Goal: Task Accomplishment & Management: Manage account settings

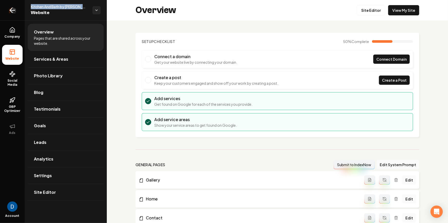
click at [18, 13] on link "Return to dashboard" at bounding box center [12, 10] width 25 height 21
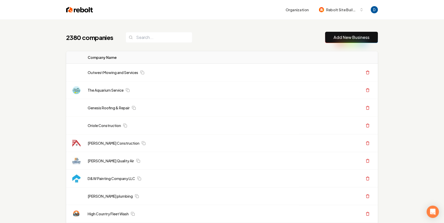
click at [38, 18] on header "Organization Rebolt Site Builder" at bounding box center [222, 10] width 444 height 20
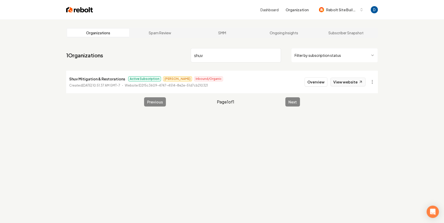
type input "shuv"
click at [344, 82] on link "View website" at bounding box center [348, 82] width 35 height 9
click at [161, 49] on nav "1 Organizations shuv Filter by subscription status" at bounding box center [222, 57] width 312 height 23
click at [319, 80] on button "Overview" at bounding box center [316, 81] width 23 height 9
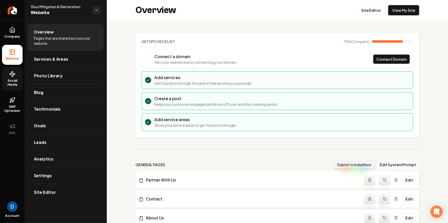
click at [14, 77] on link "Social Media" at bounding box center [12, 79] width 21 height 24
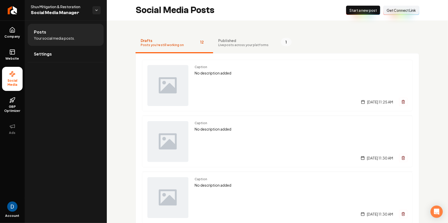
click at [390, 12] on span "Get Connect Link" at bounding box center [400, 10] width 29 height 5
click at [16, 27] on link "Company" at bounding box center [12, 33] width 21 height 20
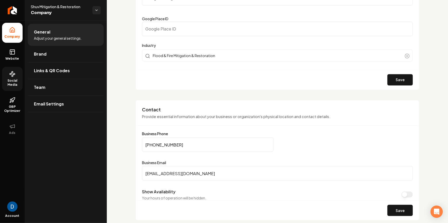
scroll to position [188, 0]
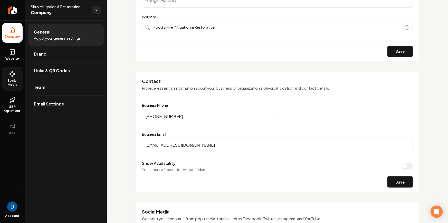
click at [186, 118] on input "[PHONE_NUMBER]" at bounding box center [207, 116] width 131 height 14
click at [179, 118] on input "[PHONE_NUMBER]" at bounding box center [207, 116] width 131 height 14
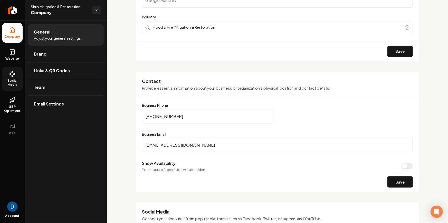
click at [179, 118] on input "[PHONE_NUMBER]" at bounding box center [207, 116] width 131 height 14
type input "[PHONE_NUMBER]"
click at [400, 179] on button "Save" at bounding box center [399, 182] width 25 height 11
click at [12, 61] on link "Website" at bounding box center [12, 55] width 21 height 20
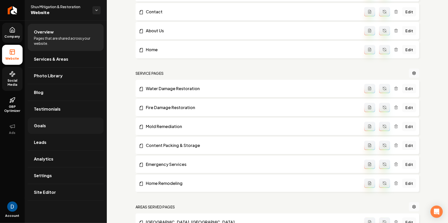
click at [77, 129] on link "Goals" at bounding box center [66, 126] width 76 height 16
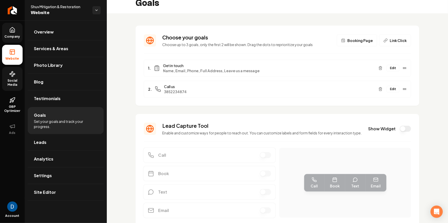
scroll to position [1, 0]
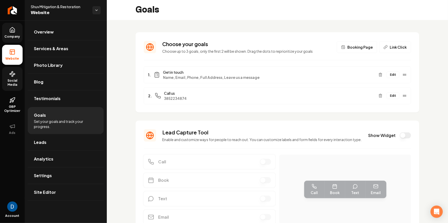
click at [387, 95] on button "Edit" at bounding box center [392, 96] width 13 height 7
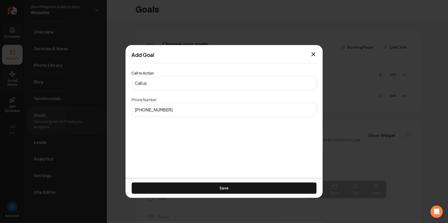
click at [220, 113] on input "[PHONE_NUMBER]" at bounding box center [224, 110] width 185 height 14
paste input "801) 661-5831"
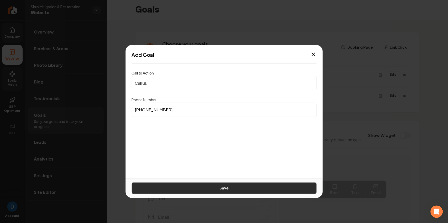
type input "[PHONE_NUMBER]"
click at [220, 187] on button "Save" at bounding box center [224, 188] width 185 height 11
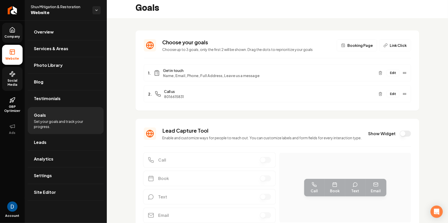
scroll to position [4, 0]
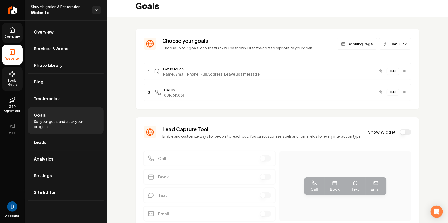
click at [392, 75] on div "Edit" at bounding box center [391, 71] width 30 height 8
click at [391, 72] on button "Edit" at bounding box center [392, 71] width 13 height 7
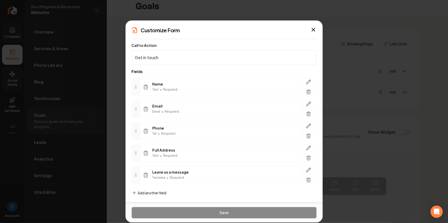
scroll to position [0, 0]
click at [313, 28] on icon "button" at bounding box center [313, 30] width 6 height 6
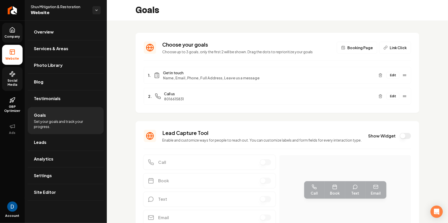
click at [11, 27] on icon at bounding box center [12, 30] width 6 height 6
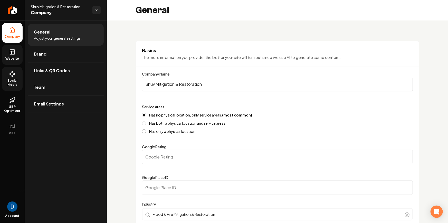
click at [15, 53] on link "Website" at bounding box center [12, 55] width 21 height 20
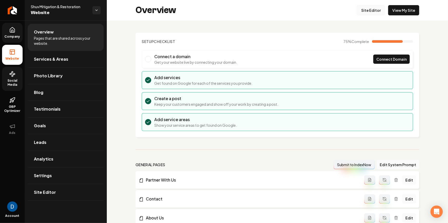
click at [364, 13] on link "Site Editor" at bounding box center [371, 10] width 28 height 10
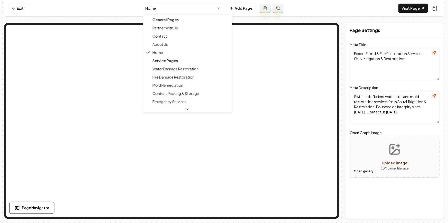
click at [198, 11] on html "Computer Required This feature is only available on a computer. Please switch t…" at bounding box center [224, 111] width 448 height 223
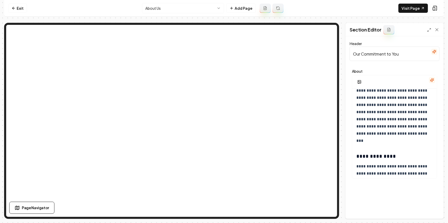
scroll to position [410, 0]
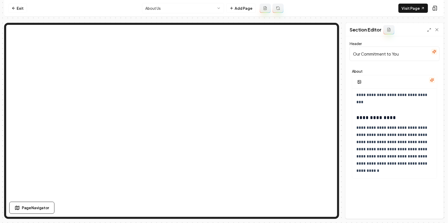
click at [185, 6] on html "**********" at bounding box center [224, 111] width 448 height 223
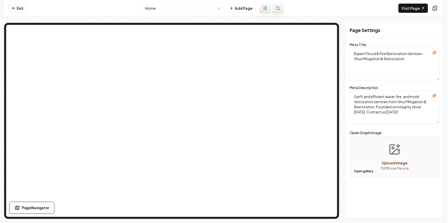
click at [15, 7] on icon at bounding box center [14, 8] width 4 height 4
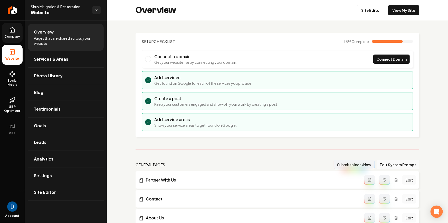
click at [14, 28] on icon at bounding box center [12, 29] width 5 height 5
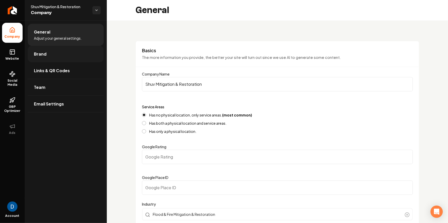
click at [68, 57] on link "Brand" at bounding box center [66, 54] width 76 height 16
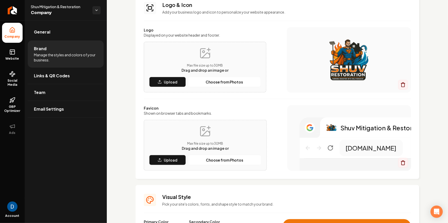
scroll to position [39, 0]
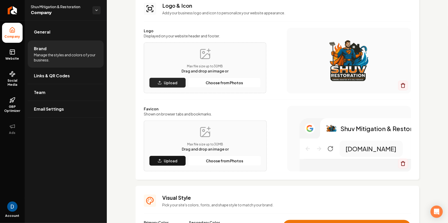
click at [160, 83] on icon "Main content area" at bounding box center [160, 83] width 4 height 4
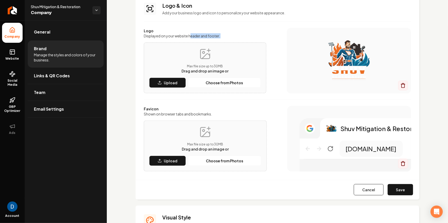
drag, startPoint x: 8, startPoint y: 64, endPoint x: 172, endPoint y: 58, distance: 164.1
click at [172, 58] on div "Logo Displayed on your website header and footer. Max file size up to 30 MB Dra…" at bounding box center [205, 60] width 122 height 65
click at [167, 90] on div "Max file size up to 30 MB Drag and drop an image or Upload Choose from Photos" at bounding box center [205, 68] width 122 height 51
click at [168, 86] on button "Upload" at bounding box center [167, 83] width 37 height 10
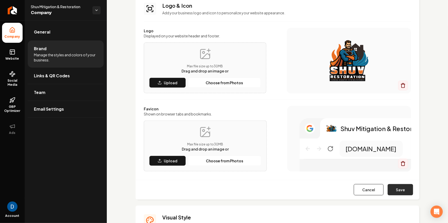
click at [402, 189] on button "Save" at bounding box center [399, 189] width 25 height 11
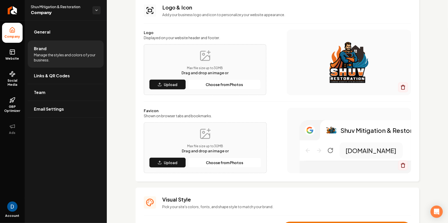
scroll to position [37, 0]
click at [18, 10] on link "Return to dashboard" at bounding box center [12, 10] width 25 height 21
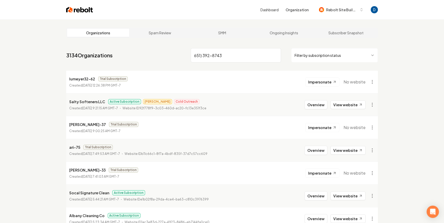
click at [220, 57] on input "651) 392-8743" at bounding box center [236, 55] width 90 height 14
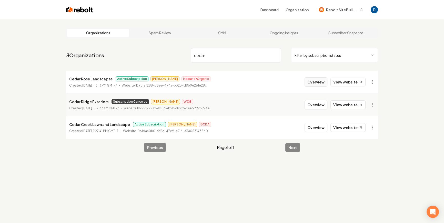
type input "cedar"
click at [311, 82] on button "Overview" at bounding box center [316, 81] width 23 height 9
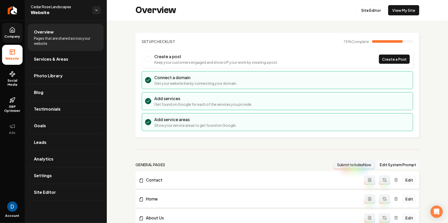
click at [17, 36] on span "Company" at bounding box center [13, 37] width 20 height 4
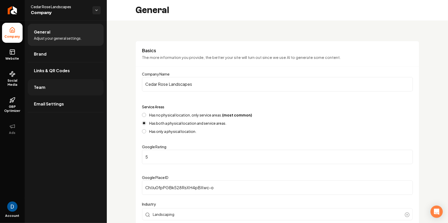
click at [53, 89] on link "Team" at bounding box center [66, 87] width 76 height 16
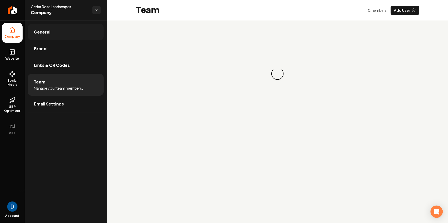
click at [56, 32] on link "General" at bounding box center [66, 32] width 76 height 16
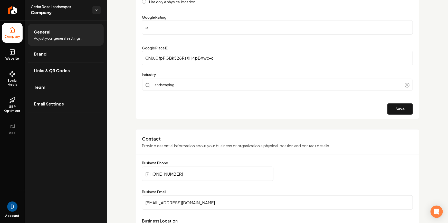
scroll to position [176, 0]
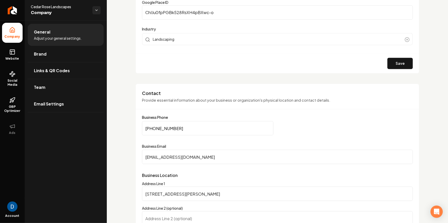
click at [166, 131] on input "[PHONE_NUMBER]" at bounding box center [207, 128] width 131 height 14
paste input "Main content area"
type input "[PHONE_NUMBER]"
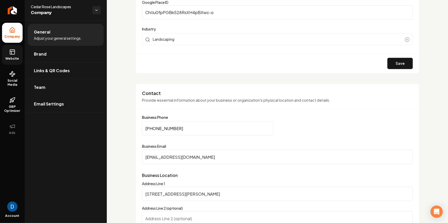
click at [11, 55] on icon at bounding box center [12, 52] width 6 height 6
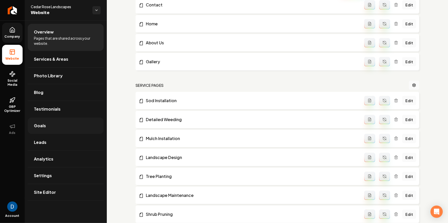
click at [59, 130] on link "Goals" at bounding box center [66, 126] width 76 height 16
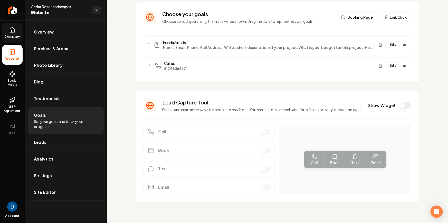
scroll to position [29, 0]
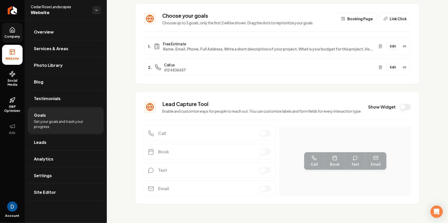
click at [388, 67] on button "Edit" at bounding box center [392, 67] width 13 height 7
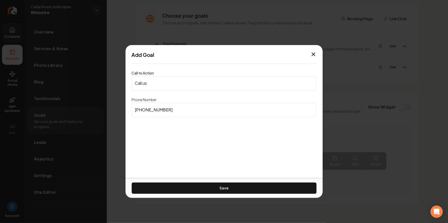
click at [178, 107] on input "[PHONE_NUMBER]" at bounding box center [224, 110] width 185 height 14
paste input "51) 392-8743"
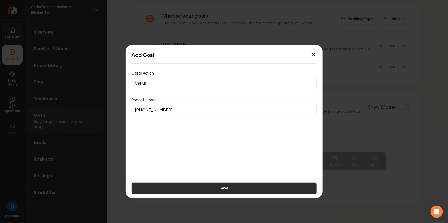
type input "[PHONE_NUMBER]"
click at [184, 187] on button "Save" at bounding box center [224, 188] width 185 height 11
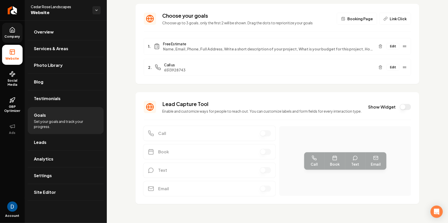
click at [389, 46] on button "Edit" at bounding box center [392, 46] width 13 height 7
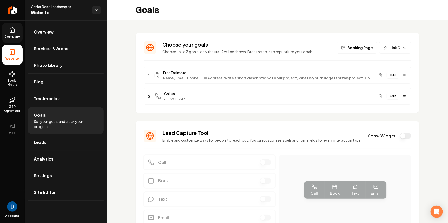
click at [22, 27] on link "Company" at bounding box center [12, 33] width 21 height 20
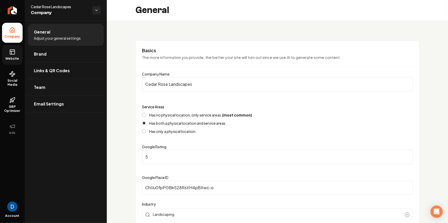
click at [414, 9] on div "General" at bounding box center [277, 10] width 341 height 21
click at [9, 57] on span "Website" at bounding box center [13, 59] width 18 height 4
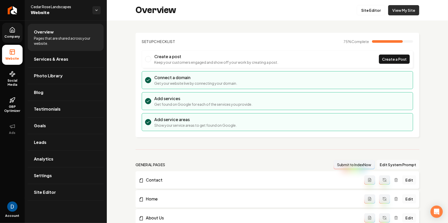
click at [405, 9] on link "View My Site" at bounding box center [403, 10] width 31 height 10
click at [19, 10] on link "Return to dashboard" at bounding box center [12, 10] width 25 height 21
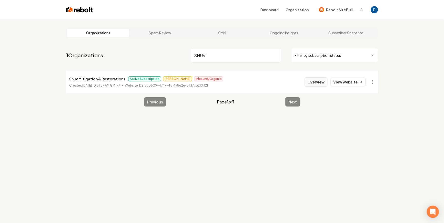
type input "SHUV"
click at [317, 79] on button "Overview" at bounding box center [316, 81] width 23 height 9
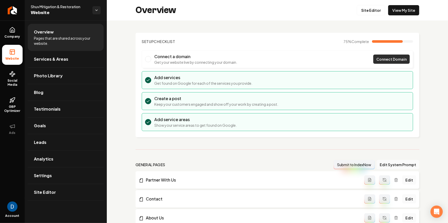
click at [376, 56] on link "Connect Domain" at bounding box center [391, 59] width 36 height 9
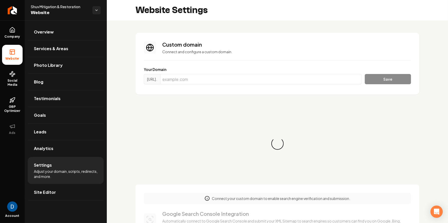
scroll to position [46, 0]
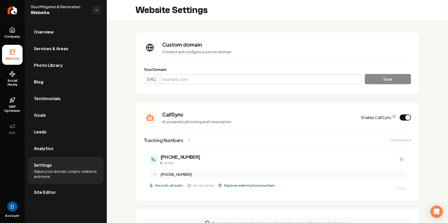
click at [193, 79] on input "Main content area" at bounding box center [260, 79] width 201 height 10
paste input "[DOMAIN_NAME]"
type input "[DOMAIN_NAME]"
click at [367, 81] on button "Save" at bounding box center [388, 79] width 46 height 10
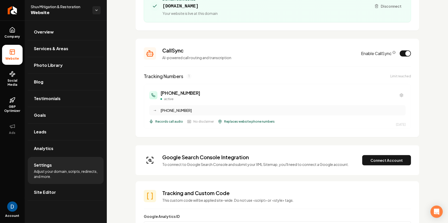
scroll to position [94, 0]
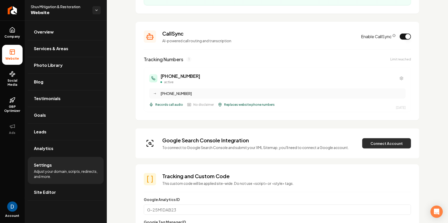
click at [376, 146] on button "Connect Account" at bounding box center [386, 144] width 49 height 10
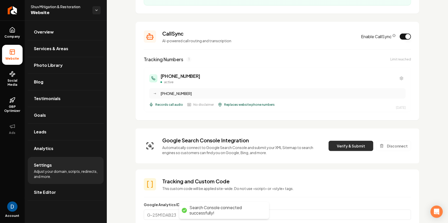
click at [337, 146] on button "Verify & Submit" at bounding box center [350, 146] width 45 height 10
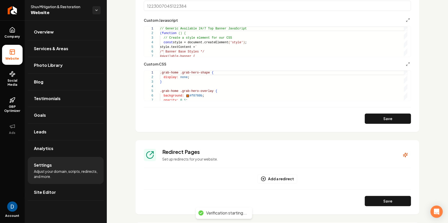
scroll to position [498, 0]
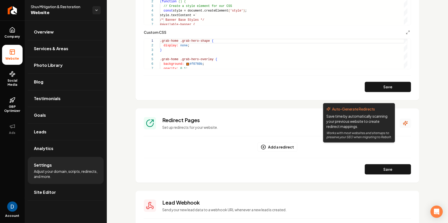
click at [401, 120] on button "Main content area" at bounding box center [405, 123] width 11 height 9
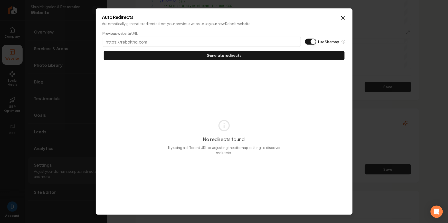
click at [312, 44] on button "Use Sitemap" at bounding box center [310, 41] width 11 height 6
click at [272, 42] on input "Previous website URL" at bounding box center [202, 42] width 198 height 10
paste input "[DOMAIN_NAME]"
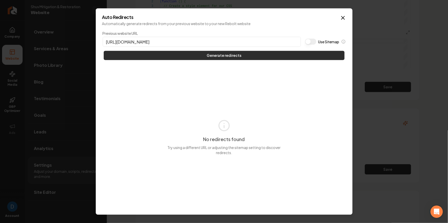
type input "[URL][DOMAIN_NAME]"
click at [217, 54] on button "Generate redirects" at bounding box center [224, 55] width 241 height 9
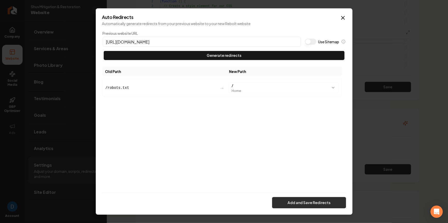
click at [310, 200] on button "Add and Save Redirects" at bounding box center [309, 203] width 74 height 11
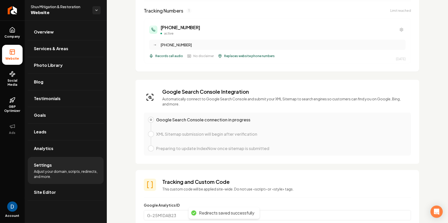
scroll to position [0, 0]
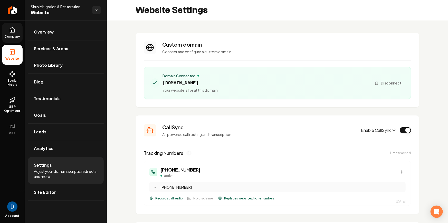
click at [12, 32] on icon at bounding box center [13, 31] width 2 height 2
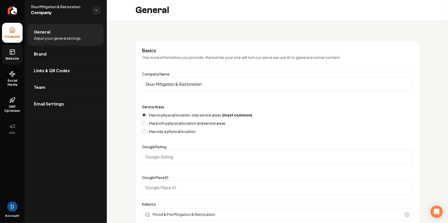
click at [12, 52] on icon at bounding box center [12, 52] width 6 height 6
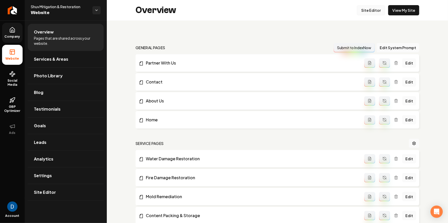
click at [377, 9] on link "Site Editor" at bounding box center [371, 10] width 28 height 10
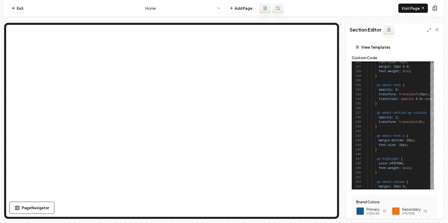
scroll to position [73, 0]
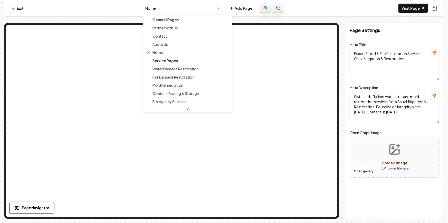
click at [161, 10] on html "Computer Required This feature is only available on a computer. Please switch t…" at bounding box center [224, 111] width 448 height 223
type textarea "Flood & Fire Restoration Experts | About Shuv Mitigation & Restoration"
type textarea "Explore Shuv Mitigation & Restoration's About Us page to learn more about our 2…"
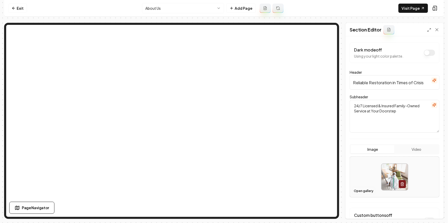
click at [362, 189] on button "Open gallery" at bounding box center [363, 191] width 23 height 8
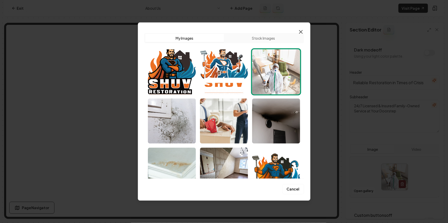
click at [303, 31] on icon "button" at bounding box center [301, 32] width 6 height 6
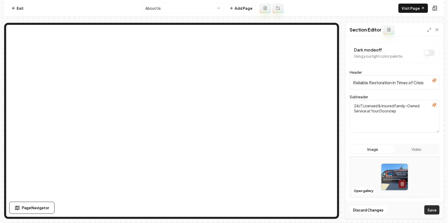
click at [431, 211] on button "Save" at bounding box center [431, 210] width 15 height 9
click at [171, 14] on nav "Exit About Us Add Page Visit Page" at bounding box center [224, 8] width 440 height 17
click at [172, 10] on html "Computer Required This feature is only available on a computer. Please switch t…" at bounding box center [224, 111] width 448 height 223
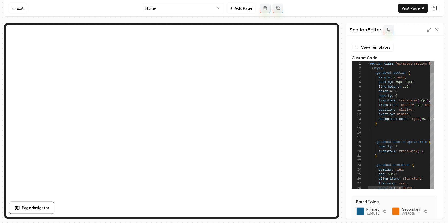
scroll to position [46, 0]
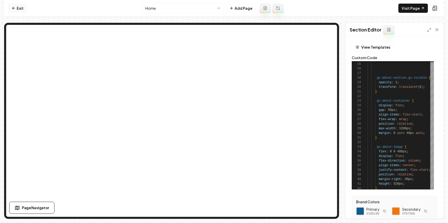
click at [17, 8] on link "Exit" at bounding box center [17, 8] width 19 height 9
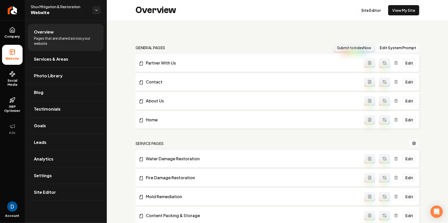
click at [39, 8] on span "Shuv Mitigation & Restoration" at bounding box center [59, 6] width 57 height 5
copy span "Shuv Mitigation & Restoration"
click at [70, 178] on link "Settings" at bounding box center [66, 176] width 76 height 16
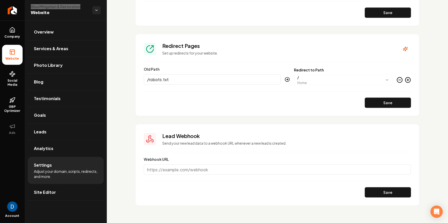
scroll to position [594, 0]
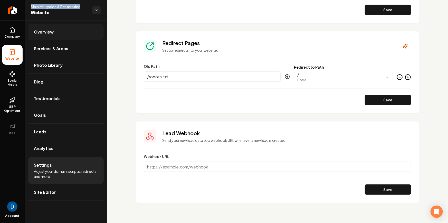
click at [67, 31] on link "Overview" at bounding box center [66, 32] width 76 height 16
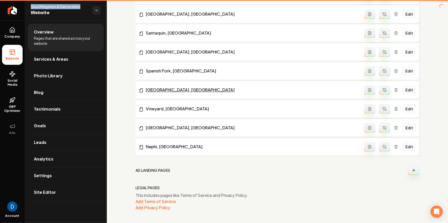
scroll to position [582, 0]
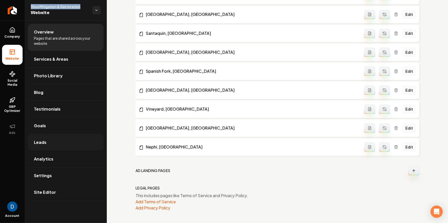
click at [69, 146] on link "Leads" at bounding box center [66, 142] width 76 height 16
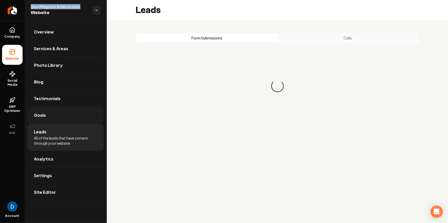
click at [71, 112] on link "Goals" at bounding box center [66, 115] width 76 height 16
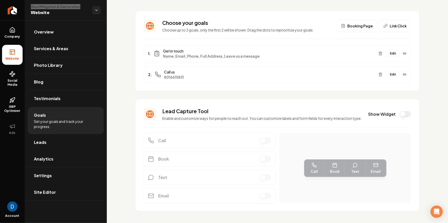
scroll to position [22, 0]
click at [400, 117] on button "Show Widget" at bounding box center [405, 114] width 11 height 6
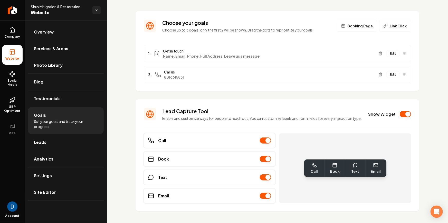
click at [393, 118] on div "Show Widget" at bounding box center [389, 114] width 43 height 6
click at [400, 116] on button "Show Widget" at bounding box center [405, 114] width 11 height 6
